Goal: Check status: Check status

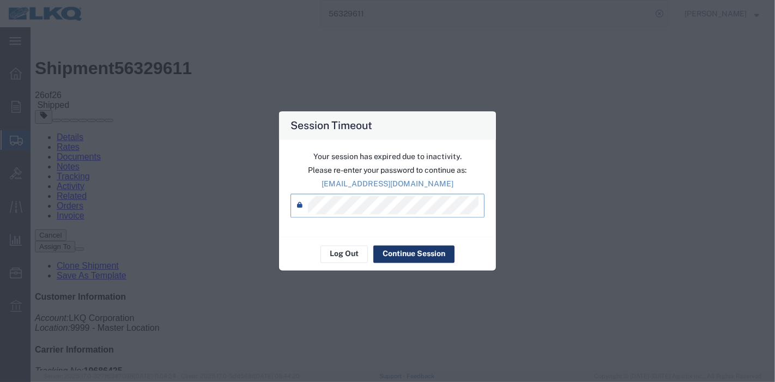
click at [398, 250] on button "Continue Session" at bounding box center [413, 253] width 81 height 17
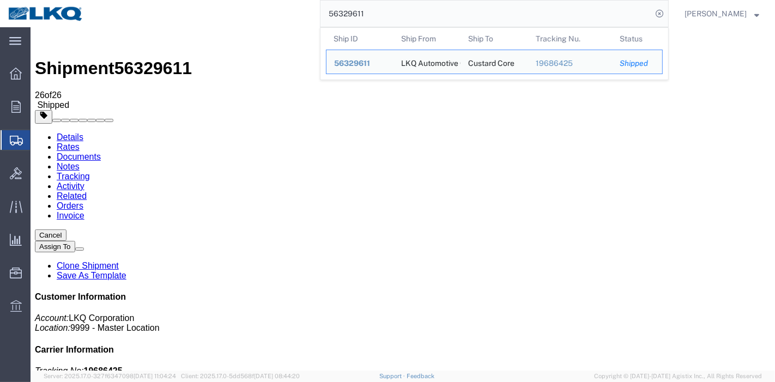
drag, startPoint x: 386, startPoint y: 16, endPoint x: 327, endPoint y: 17, distance: 59.4
click at [327, 17] on input "56329611" at bounding box center [485, 14] width 331 height 26
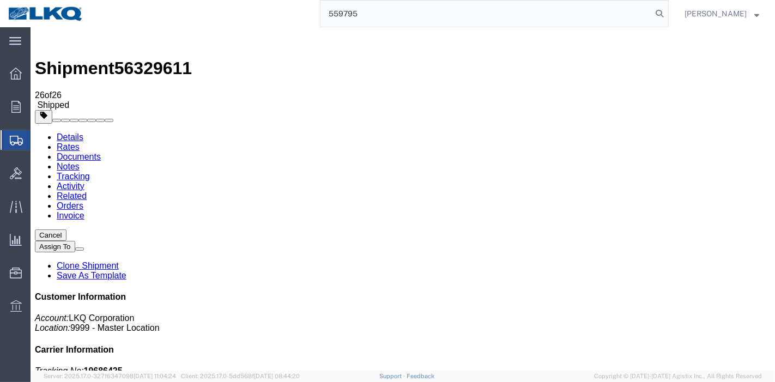
click at [389, 8] on input "559795" at bounding box center [485, 14] width 331 height 26
type input "55979507"
click at [662, 17] on icon at bounding box center [659, 13] width 15 height 15
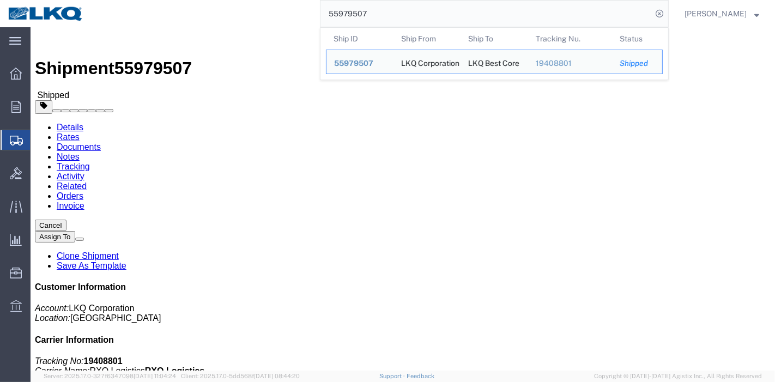
click link "Rates"
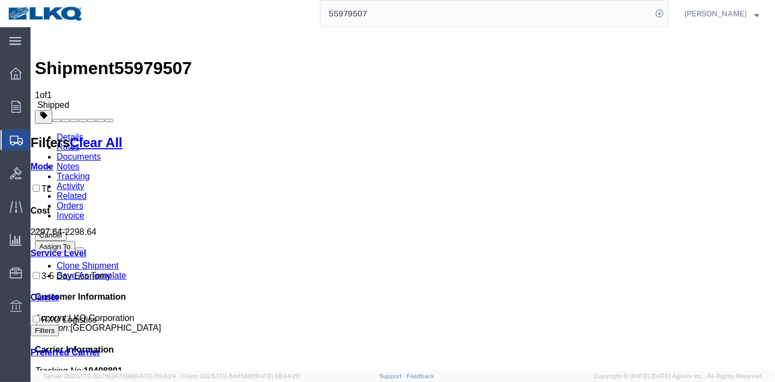
click at [89, 172] on link "Tracking" at bounding box center [72, 176] width 33 height 9
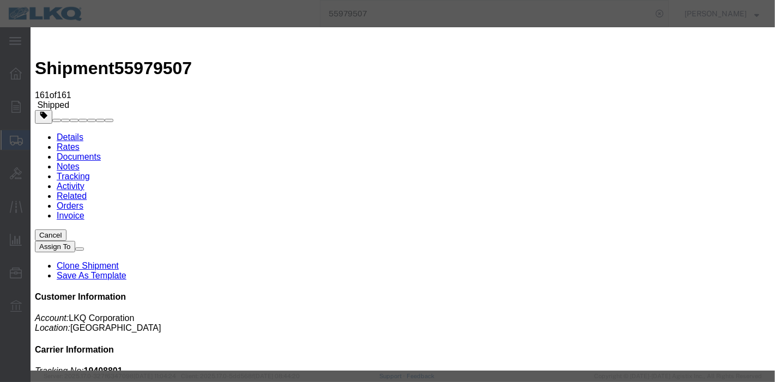
type input "[DATE]"
type input "9:00 PM"
select select "DELIVRED"
